Goal: Task Accomplishment & Management: Manage account settings

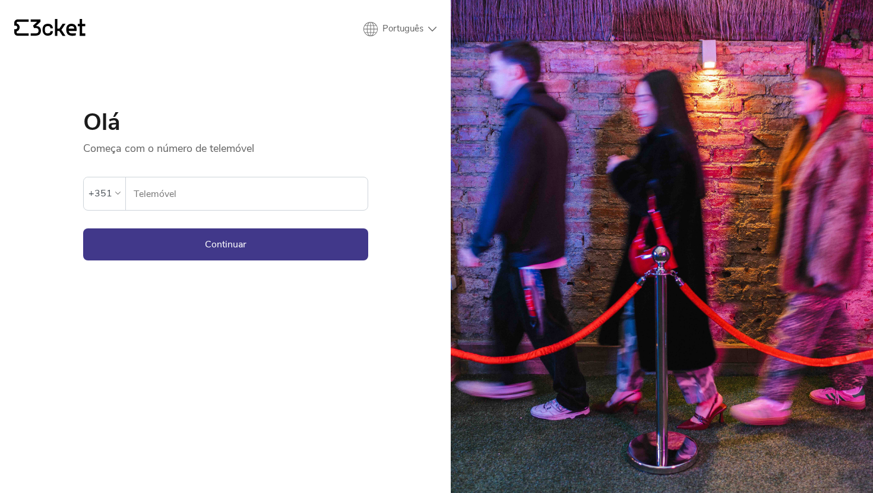
click at [234, 212] on form "Ocorreu um erro. Se o erro persistir, entrar em contato com o suporte. +351 Tel…" at bounding box center [225, 208] width 285 height 105
click at [234, 202] on input "Telemóvel" at bounding box center [250, 194] width 234 height 33
type input "910305058"
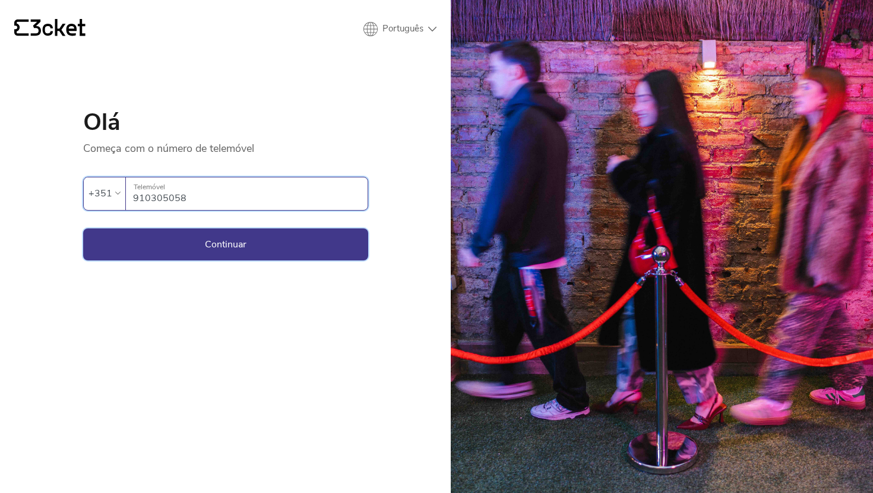
click at [227, 245] on button "Continuar" at bounding box center [225, 245] width 285 height 32
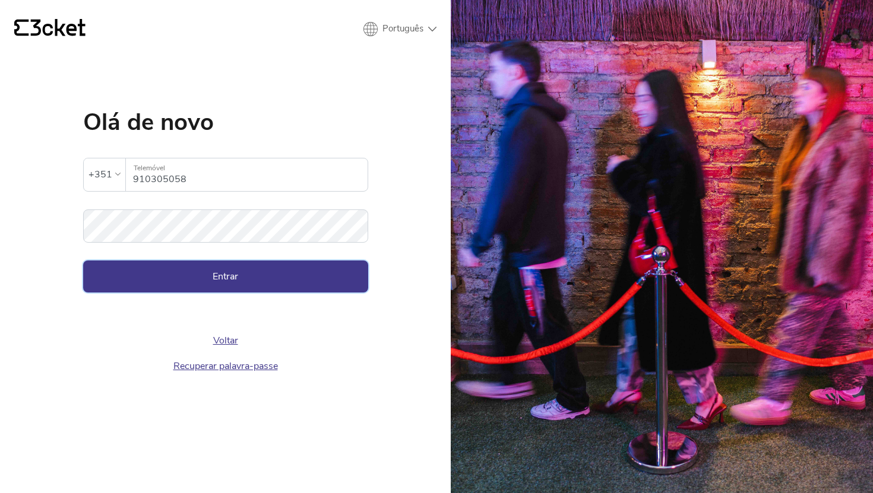
click at [248, 262] on button "Entrar" at bounding box center [225, 277] width 285 height 32
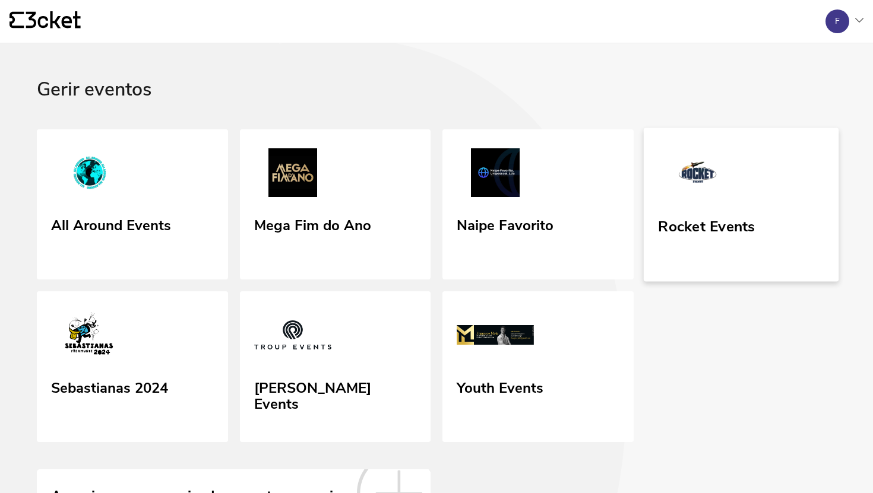
click at [676, 181] on img at bounding box center [697, 174] width 79 height 55
